Goal: Book appointment/travel/reservation

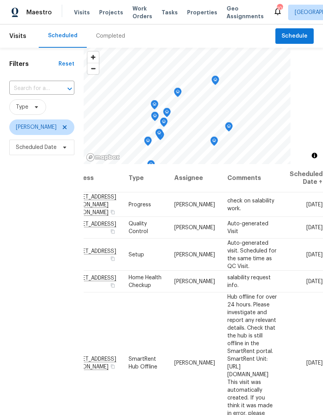
scroll to position [0, 64]
click at [0, 0] on icon at bounding box center [0, 0] width 0 height 0
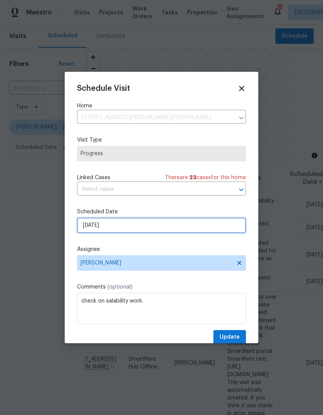
click at [81, 233] on input "8/26/2025" at bounding box center [161, 226] width 169 height 16
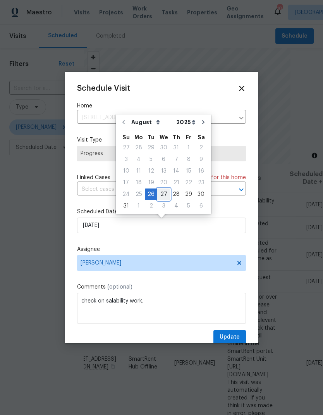
click at [162, 191] on div "27" at bounding box center [163, 194] width 13 height 11
type input "8/27/2025"
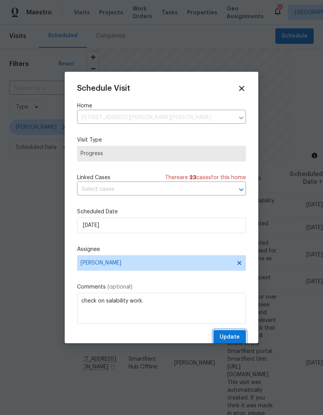
click at [238, 339] on span "Update" at bounding box center [230, 337] width 20 height 10
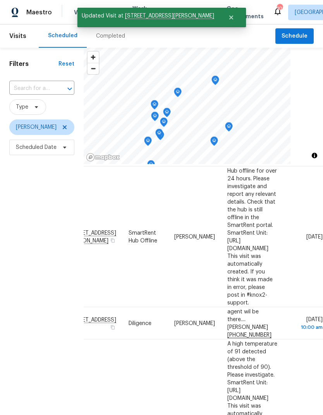
scroll to position [102, 64]
click at [0, 0] on span at bounding box center [0, 0] width 0 height 0
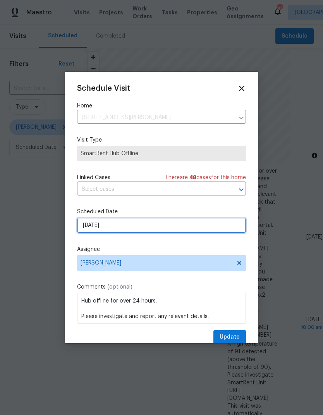
click at [83, 233] on input "8/27/2025" at bounding box center [161, 226] width 169 height 16
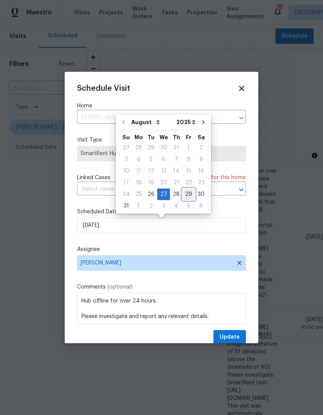
click at [185, 193] on div "29" at bounding box center [189, 194] width 12 height 11
type input "8/29/2025"
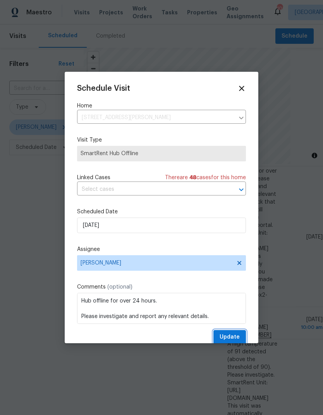
click at [240, 337] on button "Update" at bounding box center [230, 337] width 33 height 14
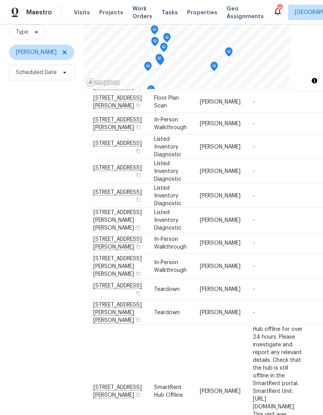
scroll to position [0, 0]
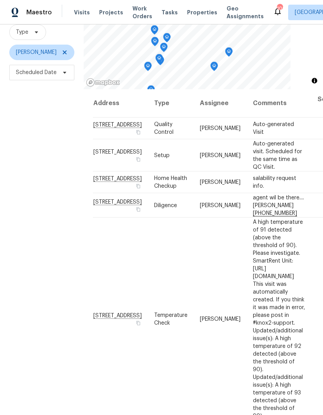
click at [315, 79] on span "Toggle attribution" at bounding box center [315, 80] width 5 height 9
click at [42, 245] on div "Filters Reset ​ Type Mat Smith Scheduled Date" at bounding box center [42, 197] width 84 height 448
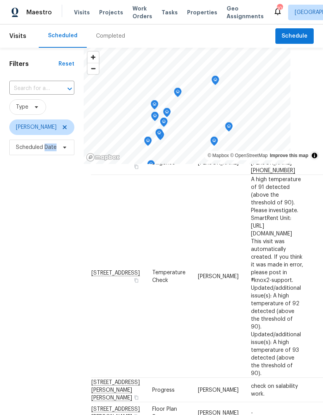
click at [34, 236] on div "Filters Reset ​ Type Mat Smith Scheduled Date" at bounding box center [42, 272] width 84 height 448
